Goal: Task Accomplishment & Management: Use online tool/utility

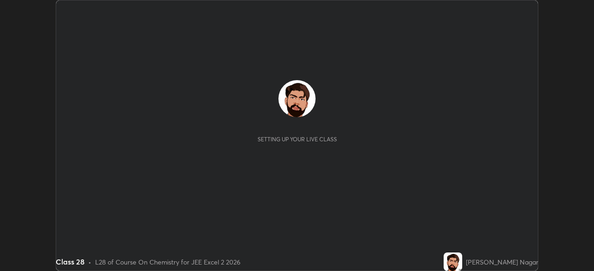
scroll to position [271, 593]
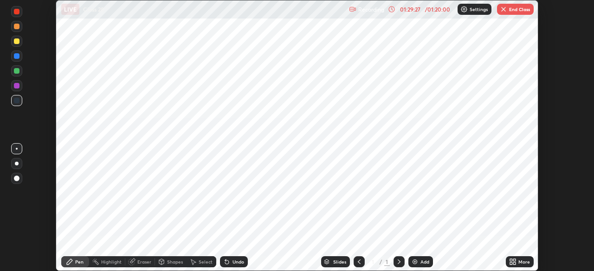
click at [510, 9] on button "End Class" at bounding box center [515, 9] width 37 height 11
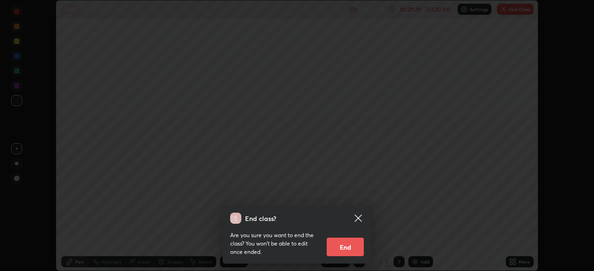
click at [354, 220] on icon at bounding box center [357, 218] width 11 height 11
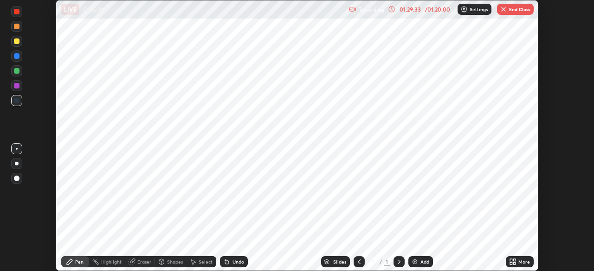
click at [510, 10] on button "End Class" at bounding box center [515, 9] width 37 height 11
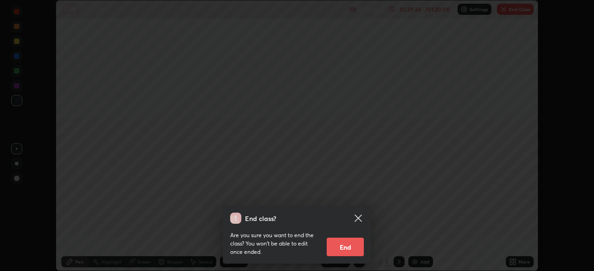
click at [352, 249] on button "End" at bounding box center [345, 247] width 37 height 19
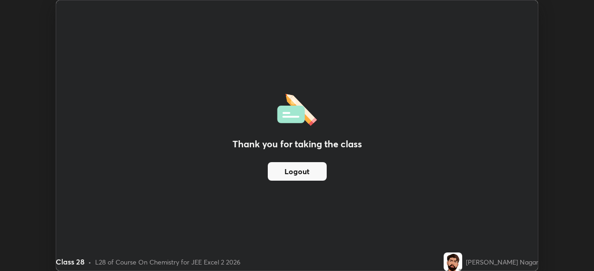
click at [316, 175] on button "Logout" at bounding box center [297, 171] width 59 height 19
click at [313, 169] on button "Logout" at bounding box center [297, 171] width 59 height 19
click at [314, 175] on button "Logout" at bounding box center [297, 171] width 59 height 19
click at [315, 179] on button "Logout" at bounding box center [297, 171] width 59 height 19
click at [317, 179] on button "Logout" at bounding box center [297, 171] width 59 height 19
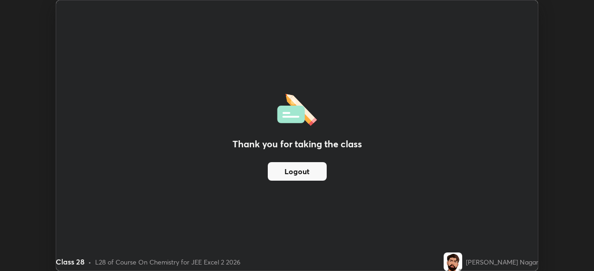
click at [462, 263] on img at bounding box center [452, 262] width 19 height 19
click at [462, 262] on img at bounding box center [452, 262] width 19 height 19
click at [315, 172] on button "Logout" at bounding box center [297, 171] width 59 height 19
click at [312, 176] on button "Logout" at bounding box center [297, 171] width 59 height 19
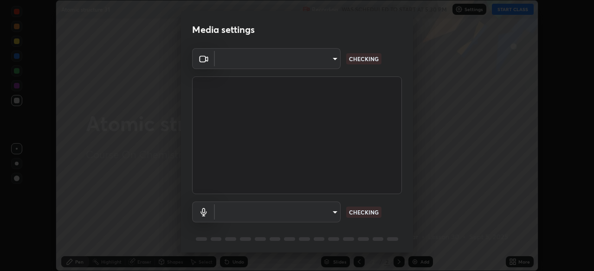
scroll to position [33, 0]
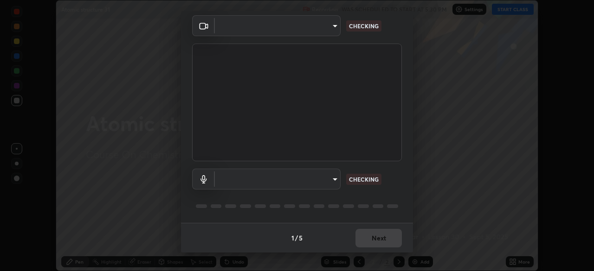
type input "fc38be1871f717ddc8e1b512eadbf63495b763d4820be899b5c927fedf8d93a0"
type input "communications"
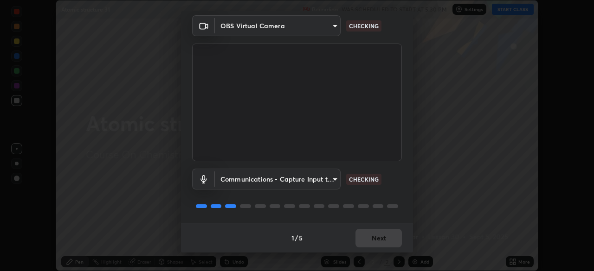
click at [374, 239] on div "1 / 5 Next" at bounding box center [297, 238] width 232 height 30
click at [373, 240] on div "1 / 5 Next" at bounding box center [297, 238] width 232 height 30
click at [373, 241] on div "1 / 5 Next" at bounding box center [297, 238] width 232 height 30
click at [373, 243] on div "1 / 5 Next" at bounding box center [297, 238] width 232 height 30
click at [372, 241] on div "1 / 5 Next" at bounding box center [297, 238] width 232 height 30
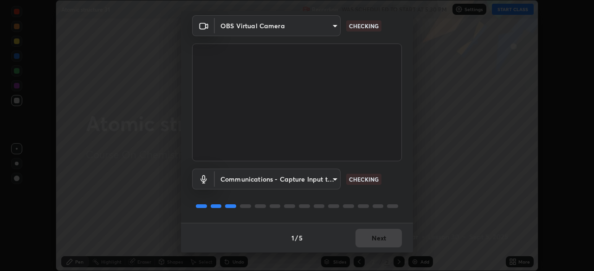
click at [373, 239] on div "1 / 5 Next" at bounding box center [297, 238] width 232 height 30
click at [374, 239] on div "1 / 5 Next" at bounding box center [297, 238] width 232 height 30
click at [374, 237] on div "1 / 5 Next" at bounding box center [297, 238] width 232 height 30
click at [372, 239] on div "1 / 5 Next" at bounding box center [297, 238] width 232 height 30
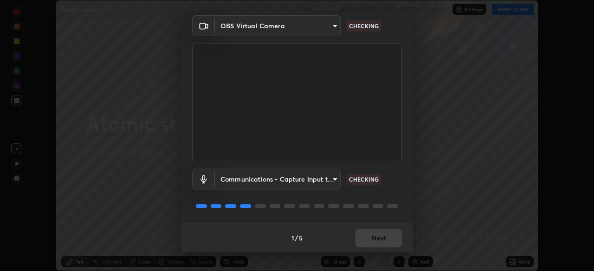
click at [371, 240] on div "1 / 5 Next" at bounding box center [297, 238] width 232 height 30
click at [374, 241] on div "1 / 5 Next" at bounding box center [297, 238] width 232 height 30
click at [374, 242] on div "1 / 5 Next" at bounding box center [297, 238] width 232 height 30
click at [372, 239] on div "1 / 5 Next" at bounding box center [297, 238] width 232 height 30
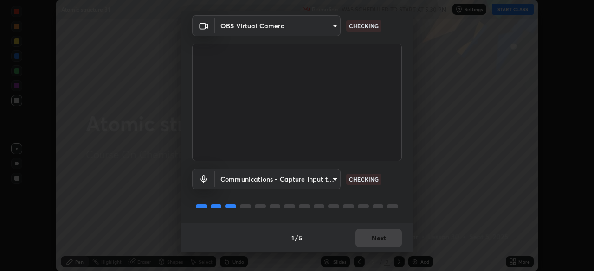
click at [372, 239] on div "1 / 5 Next" at bounding box center [297, 238] width 232 height 30
click at [372, 238] on div "1 / 5 Next" at bounding box center [297, 238] width 232 height 30
click at [373, 238] on div "1 / 5 Next" at bounding box center [297, 238] width 232 height 30
click at [374, 238] on div "1 / 5 Next" at bounding box center [297, 238] width 232 height 30
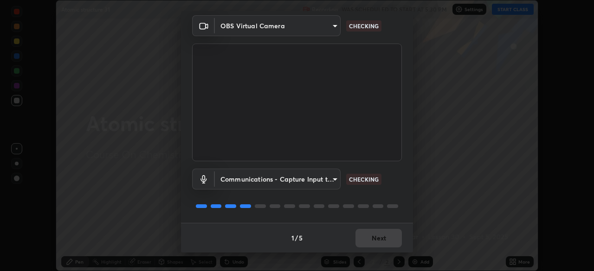
click at [375, 238] on div "1 / 5 Next" at bounding box center [297, 238] width 232 height 30
click at [376, 236] on div "1 / 5 Next" at bounding box center [297, 238] width 232 height 30
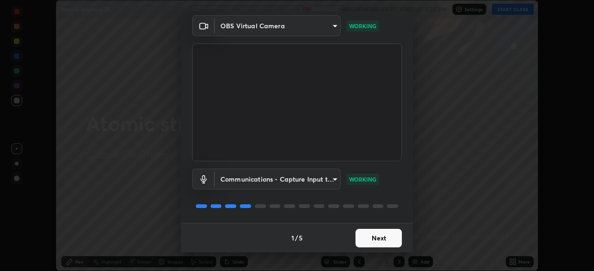
click at [377, 232] on button "Next" at bounding box center [378, 238] width 46 height 19
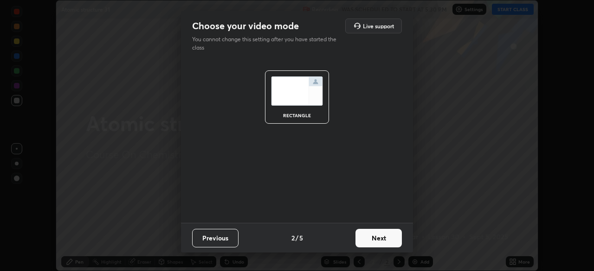
scroll to position [0, 0]
click at [363, 243] on button "Next" at bounding box center [378, 238] width 46 height 19
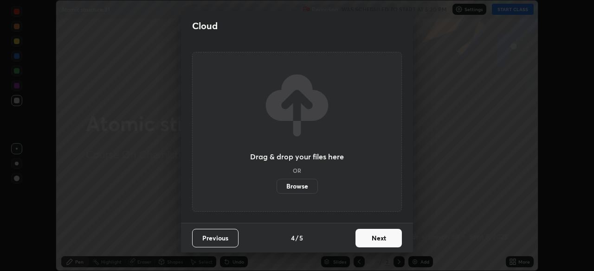
click at [369, 244] on button "Next" at bounding box center [378, 238] width 46 height 19
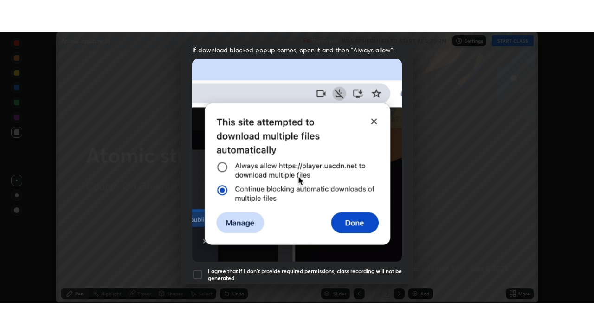
scroll to position [222, 0]
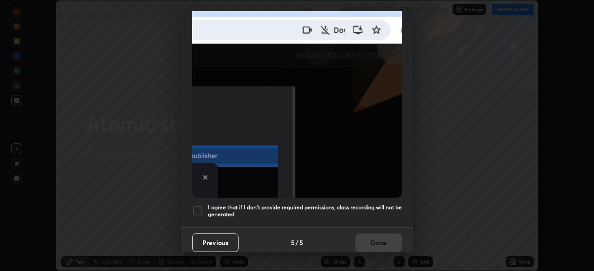
click at [365, 211] on h5 "I agree that if I don't provide required permissions, class recording will not …" at bounding box center [305, 211] width 194 height 14
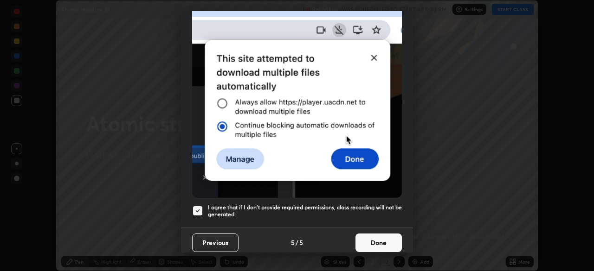
click at [372, 244] on button "Done" at bounding box center [378, 243] width 46 height 19
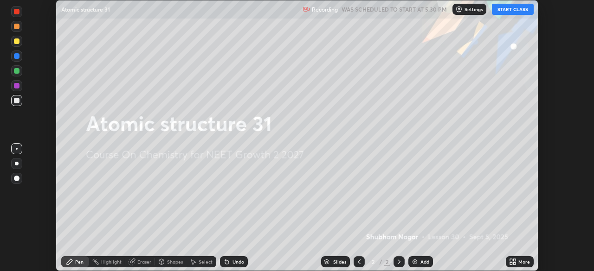
click at [514, 261] on icon at bounding box center [514, 260] width 2 height 2
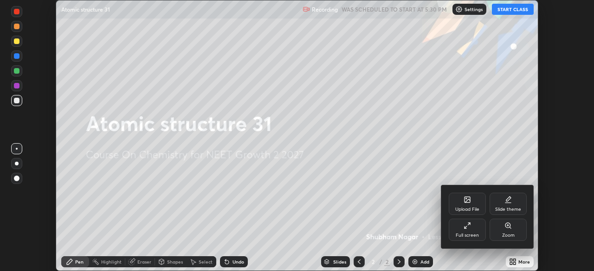
click at [467, 230] on div "Full screen" at bounding box center [466, 230] width 37 height 22
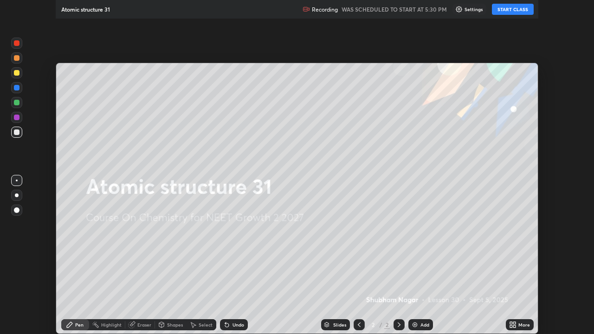
scroll to position [334, 594]
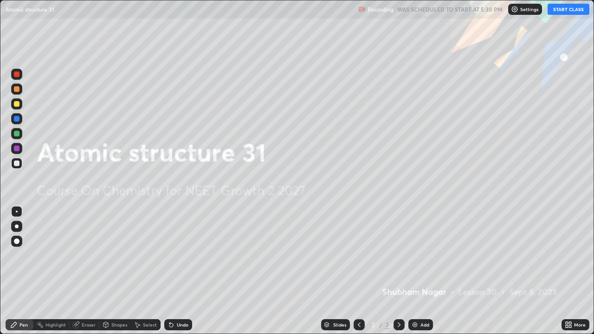
click at [557, 11] on button "START CLASS" at bounding box center [568, 9] width 42 height 11
click at [415, 271] on div "Add" at bounding box center [420, 324] width 25 height 11
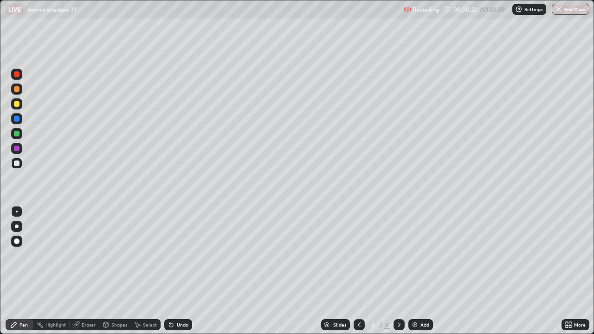
click at [291, 271] on div "Slides 3 / 3 Add" at bounding box center [376, 324] width 369 height 19
click at [84, 271] on div "Eraser" at bounding box center [89, 324] width 14 height 5
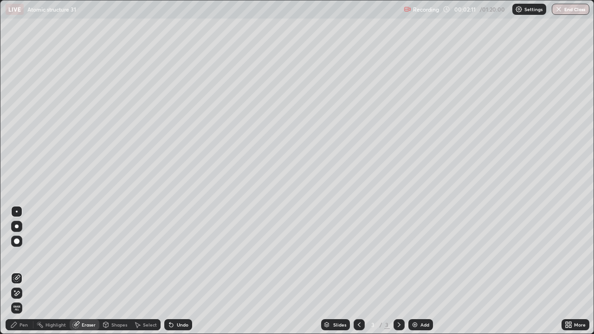
click at [87, 271] on div "Eraser" at bounding box center [85, 324] width 30 height 11
click at [41, 271] on rect at bounding box center [40, 325] width 5 height 5
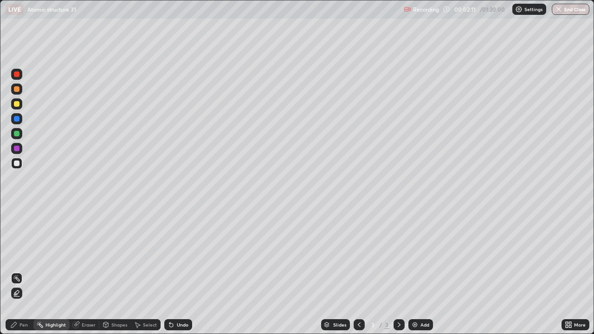
click at [25, 271] on div "Pen" at bounding box center [23, 324] width 8 height 5
